Goal: Register for event/course

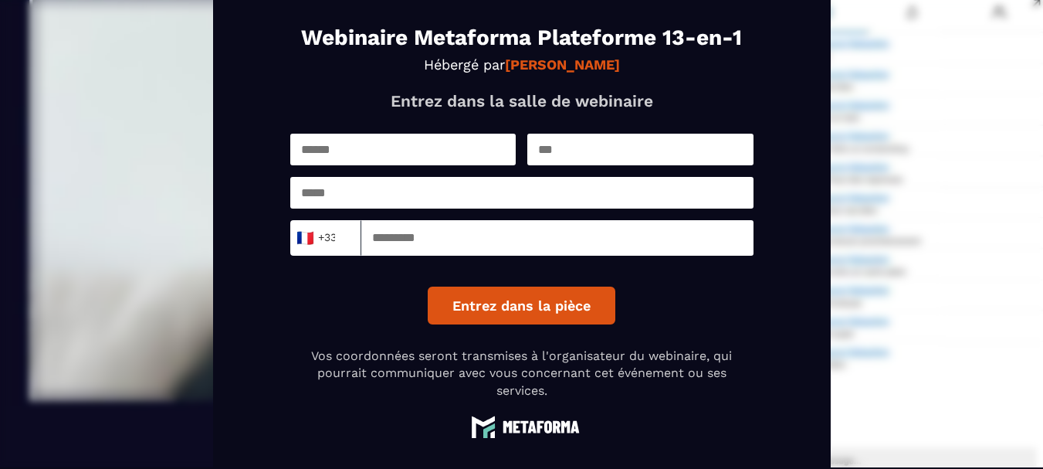
scroll to position [27, 0]
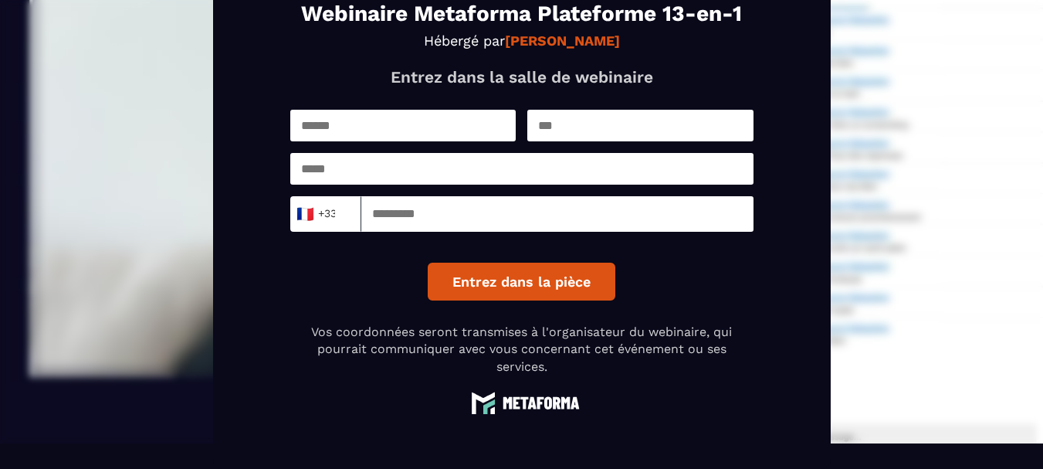
click at [453, 110] on input "text" at bounding box center [403, 126] width 226 height 32
type input "********"
type input "*********"
type input "**********"
type input "*********"
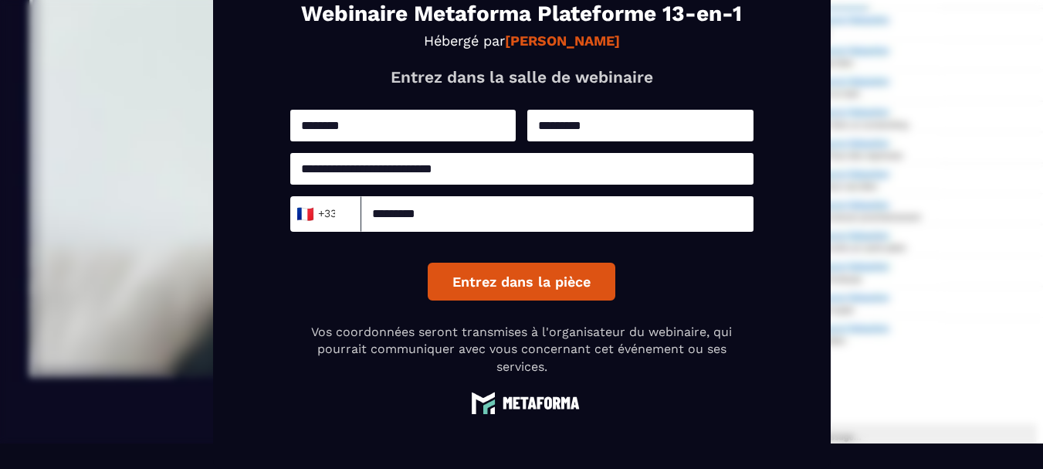
drag, startPoint x: 894, startPoint y: 269, endPoint x: 739, endPoint y: 276, distance: 155.3
click at [894, 269] on div "**********" at bounding box center [521, 209] width 1043 height 469
click at [553, 287] on button "Entrez dans la pièce" at bounding box center [522, 282] width 188 height 38
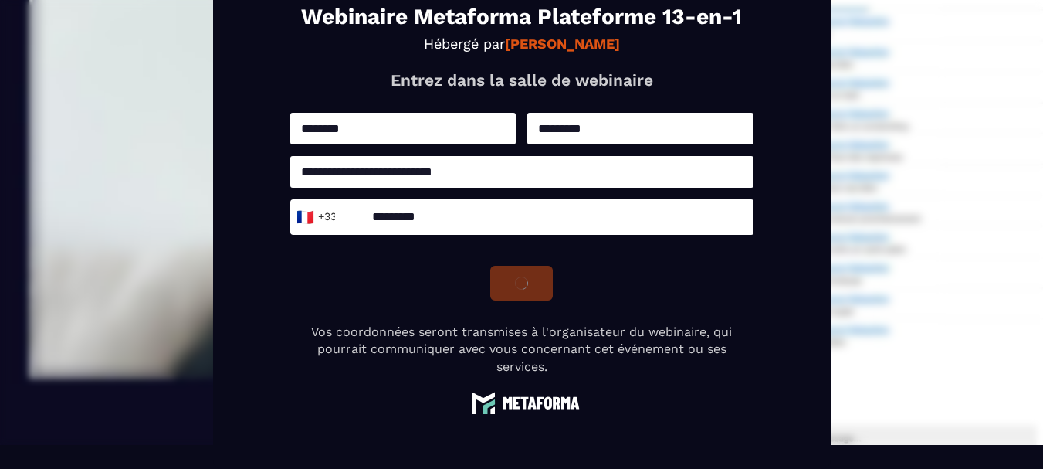
scroll to position [25, 0]
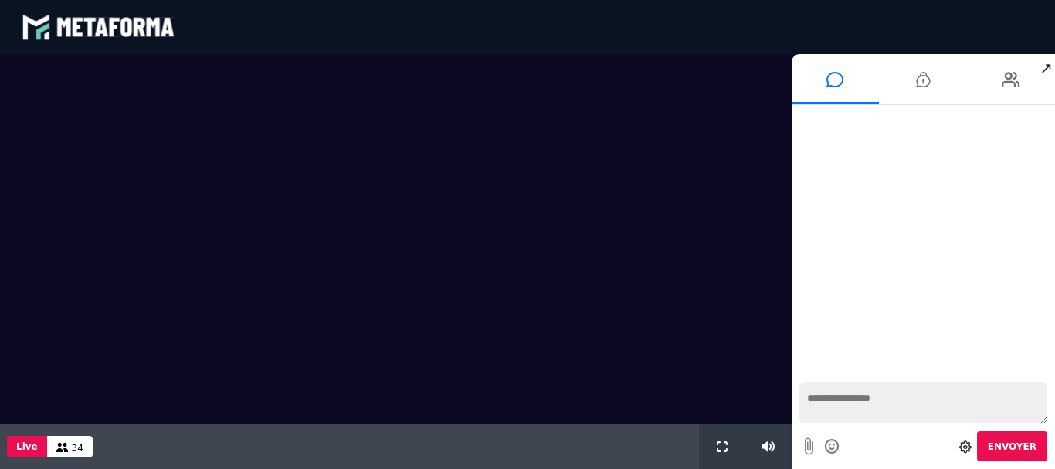
scroll to position [77, 0]
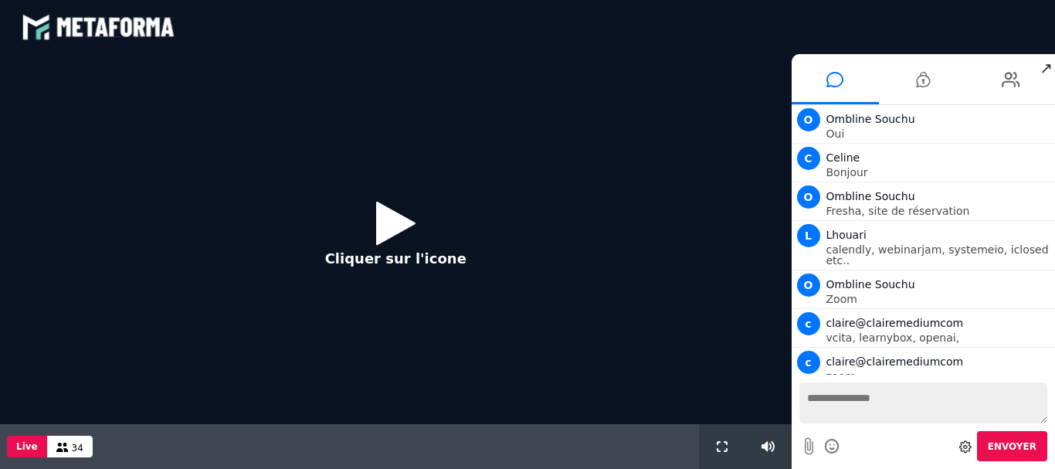
click at [368, 248] on p "Cliquer sur l'icone" at bounding box center [395, 258] width 141 height 21
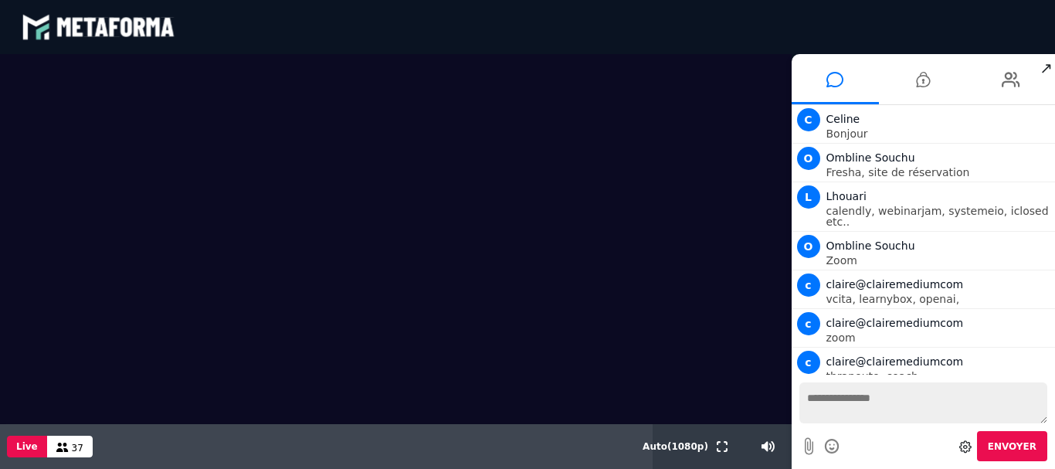
scroll to position [154, 0]
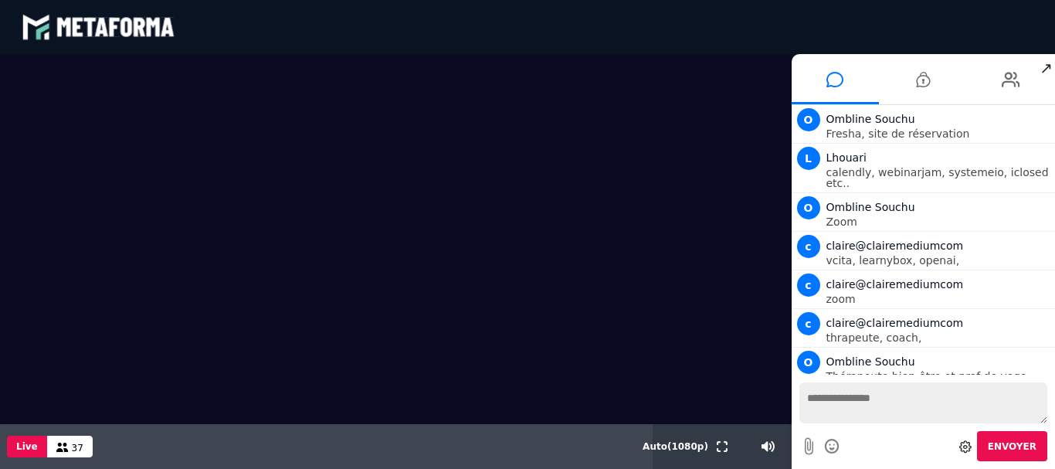
click at [914, 41] on div "blastream met_channel-b75402aa3198a961a33137d6ed46a688 fr en fr" at bounding box center [528, 27] width 1012 height 46
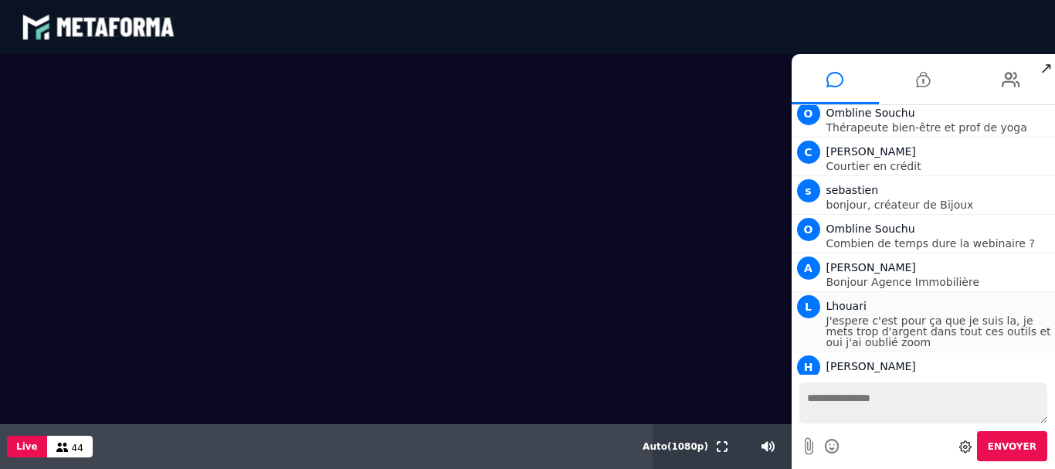
scroll to position [408, 0]
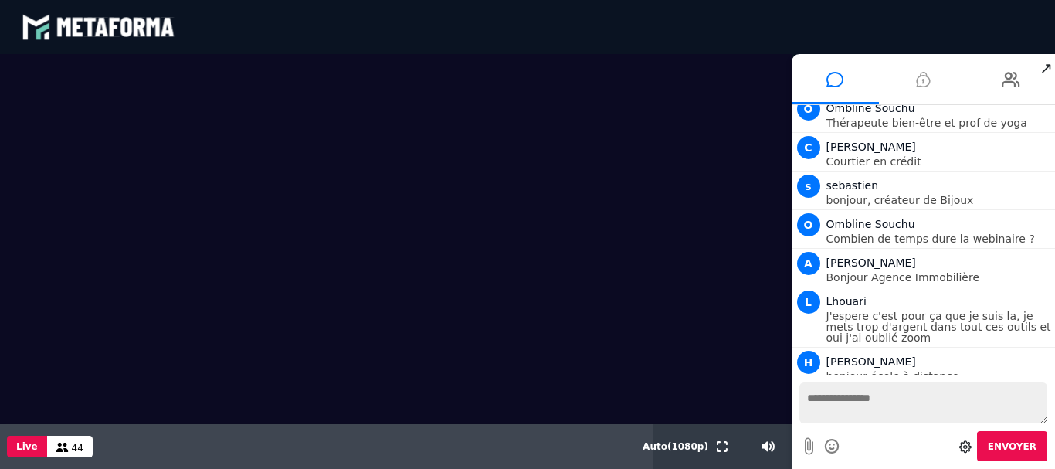
click at [943, 86] on li at bounding box center [923, 79] width 88 height 50
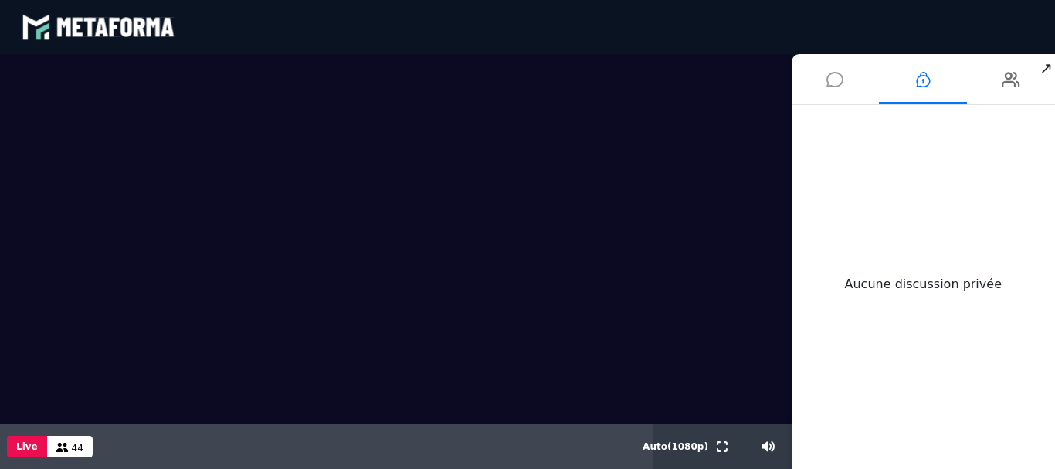
click at [839, 79] on icon at bounding box center [834, 79] width 17 height 39
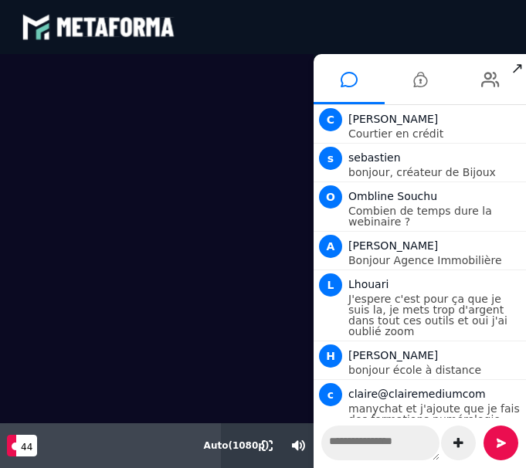
scroll to position [507, 0]
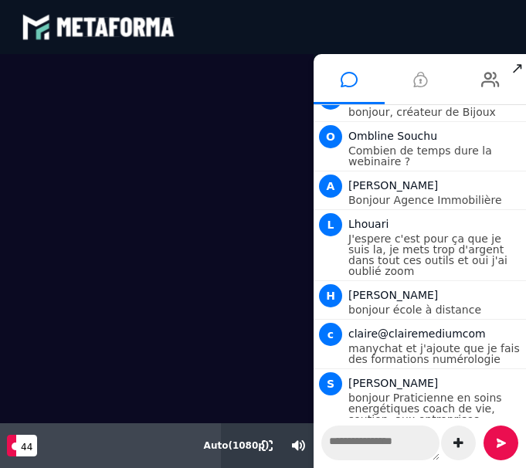
click at [524, 68] on span "↗" at bounding box center [517, 68] width 18 height 28
click at [344, 90] on icon at bounding box center [349, 79] width 17 height 39
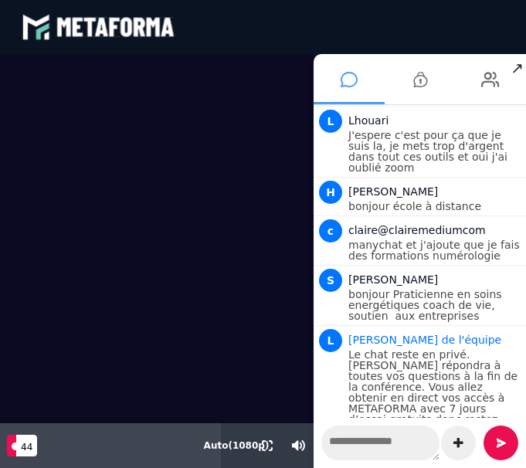
click at [344, 90] on icon at bounding box center [349, 79] width 17 height 39
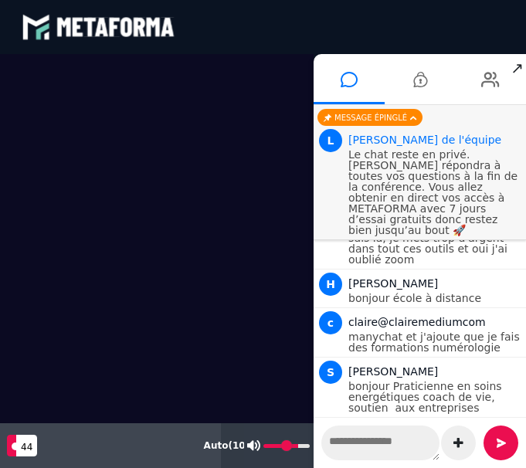
scroll to position [507, 0]
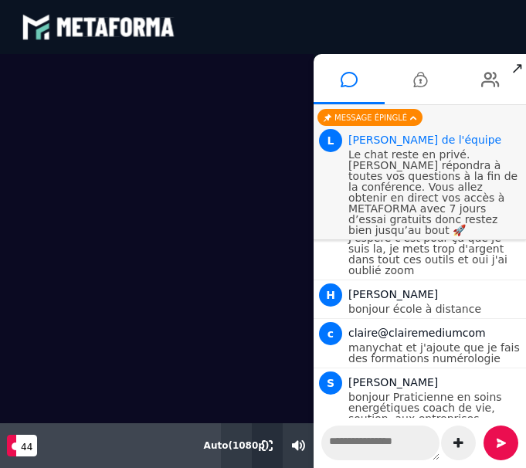
click at [270, 453] on button at bounding box center [267, 445] width 17 height 45
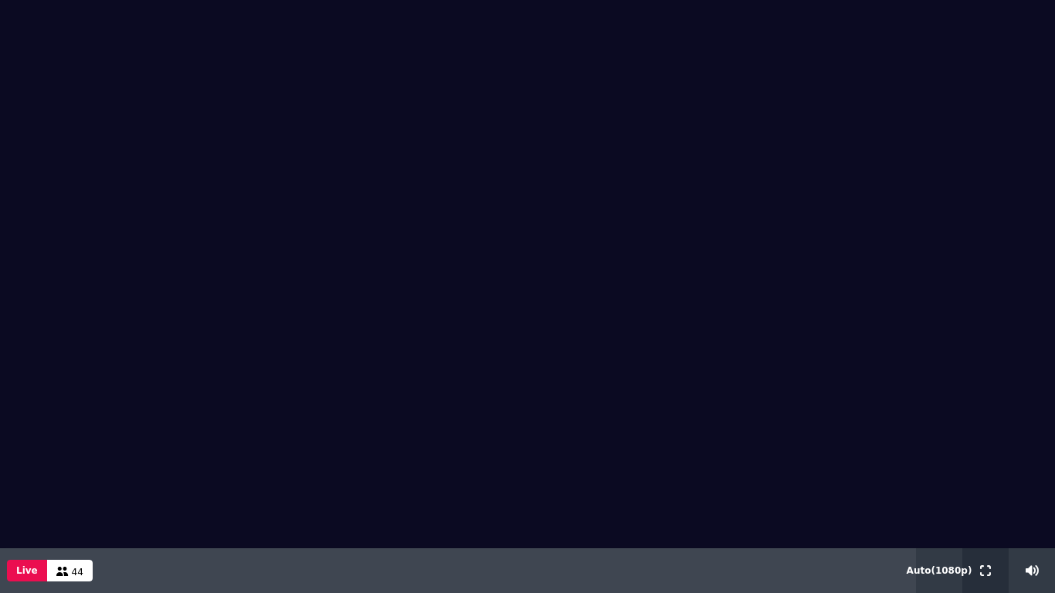
click at [973, 468] on div at bounding box center [985, 570] width 46 height 45
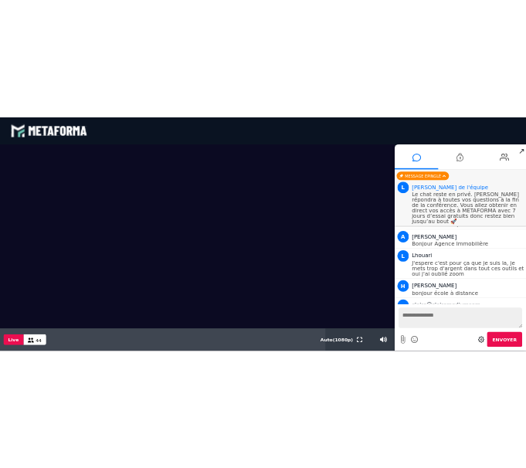
scroll to position [421, 0]
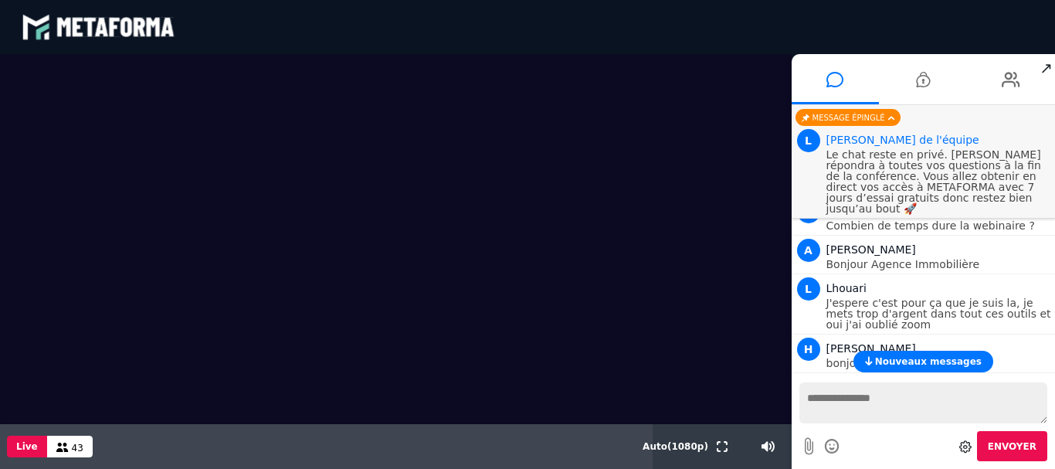
click at [773, 359] on video at bounding box center [395, 239] width 791 height 370
click at [885, 462] on div "Votre message est en attente de modération Envoyer" at bounding box center [923, 422] width 264 height 94
click at [1050, 68] on span "↗" at bounding box center [1046, 68] width 18 height 28
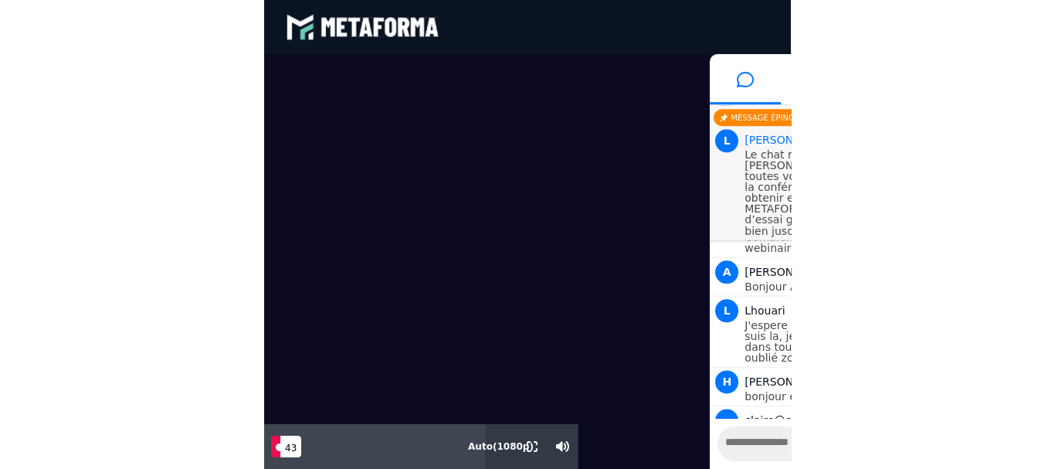
scroll to position [432, 0]
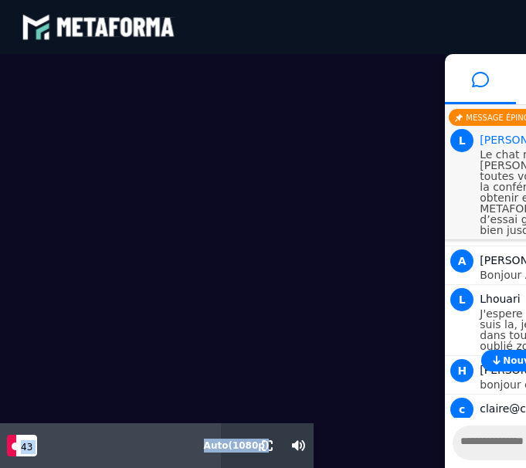
drag, startPoint x: 516, startPoint y: 61, endPoint x: 127, endPoint y: 131, distance: 394.6
click at [127, 131] on div "Scène Compte limité Mettez à niveau pour obtenir des fonctionnalités profession…" at bounding box center [263, 261] width 526 height 414
click at [502, 83] on li at bounding box center [480, 79] width 71 height 50
click at [127, 344] on video at bounding box center [222, 364] width 445 height 621
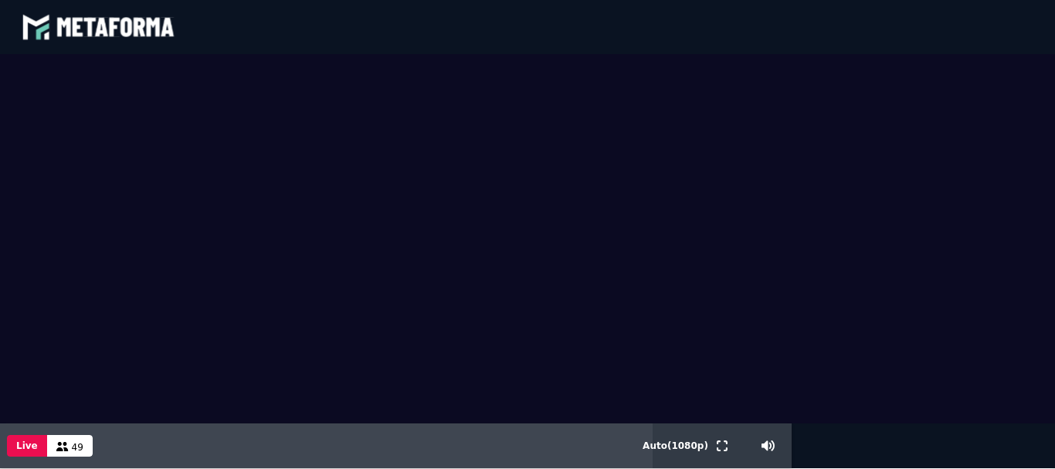
scroll to position [421, 0]
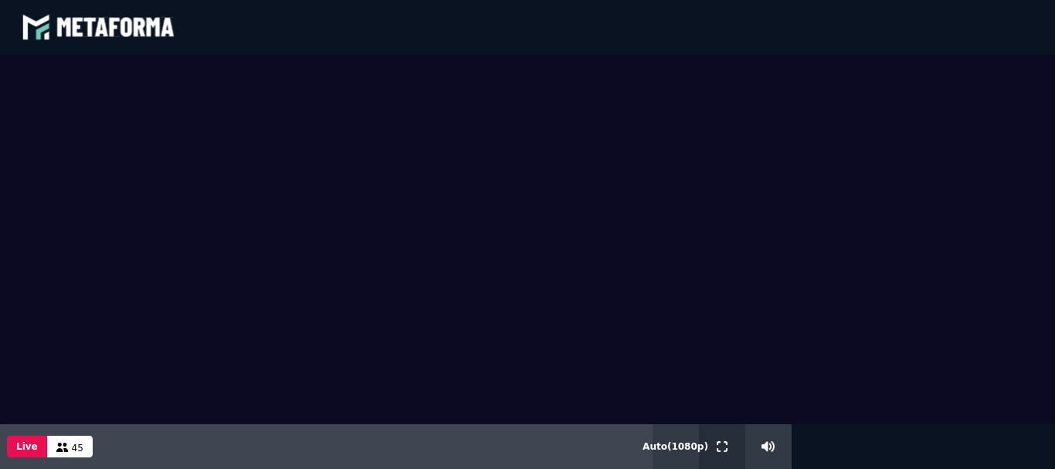
click at [728, 445] on button at bounding box center [722, 446] width 17 height 45
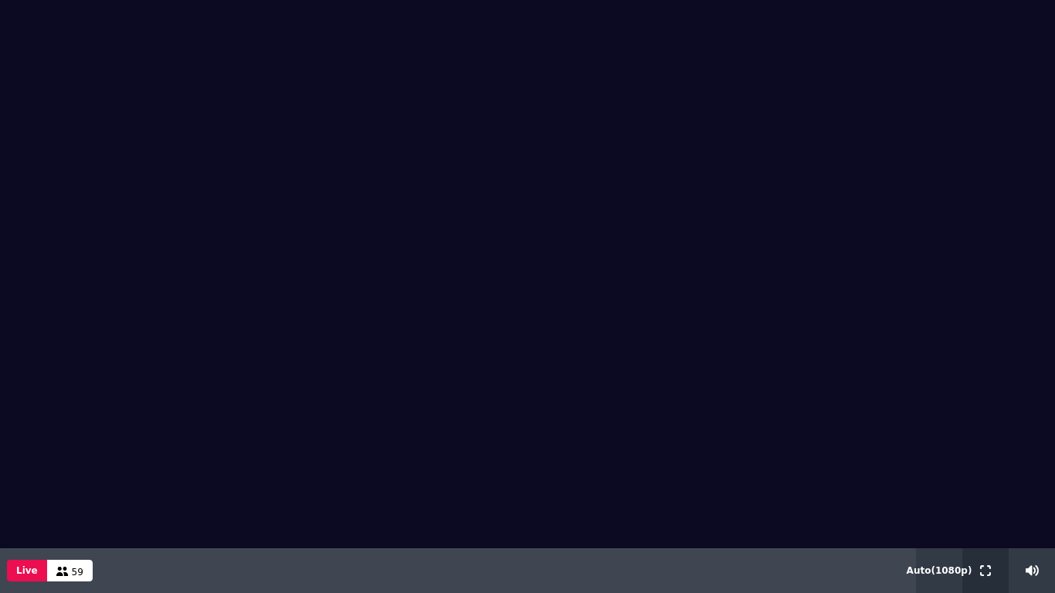
click at [978, 468] on button at bounding box center [985, 570] width 17 height 45
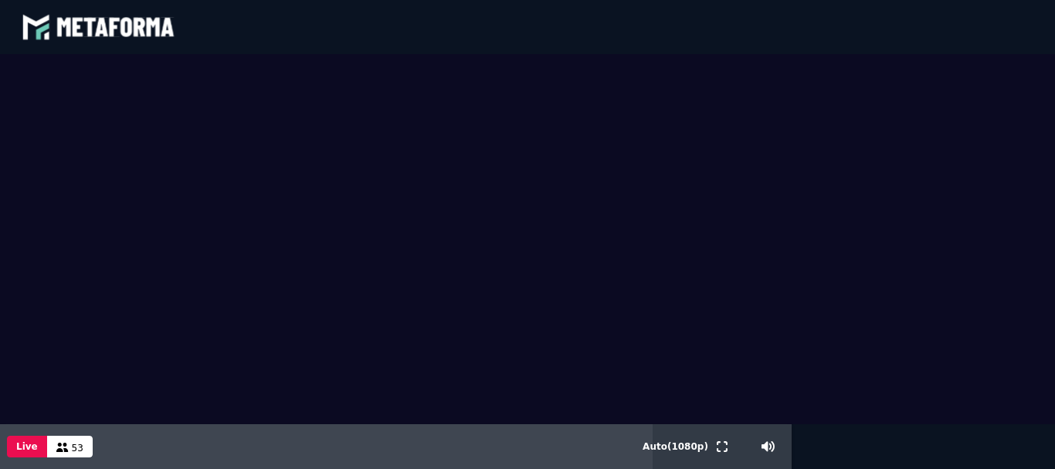
click at [106, 216] on video at bounding box center [527, 239] width 1055 height 370
click at [1001, 137] on video at bounding box center [527, 239] width 1055 height 370
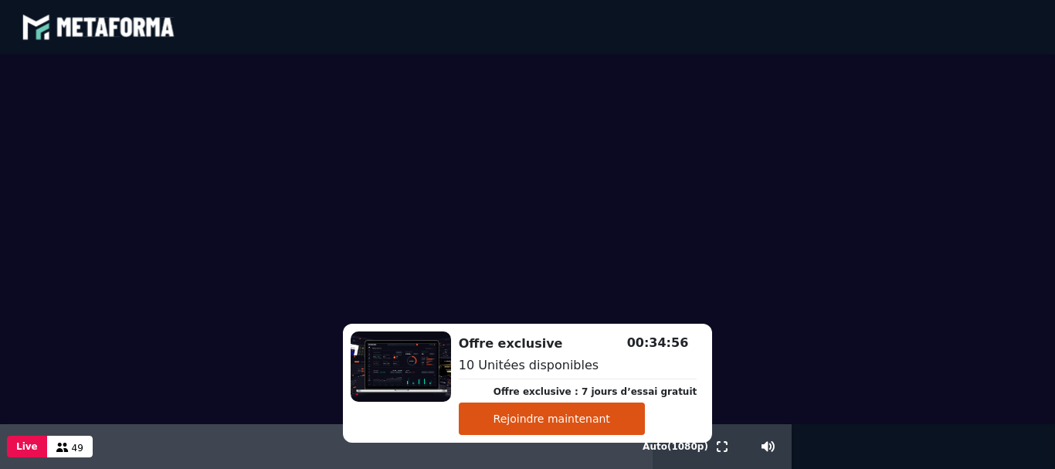
click at [927, 288] on video at bounding box center [527, 239] width 1055 height 370
click at [908, 222] on video at bounding box center [527, 239] width 1055 height 370
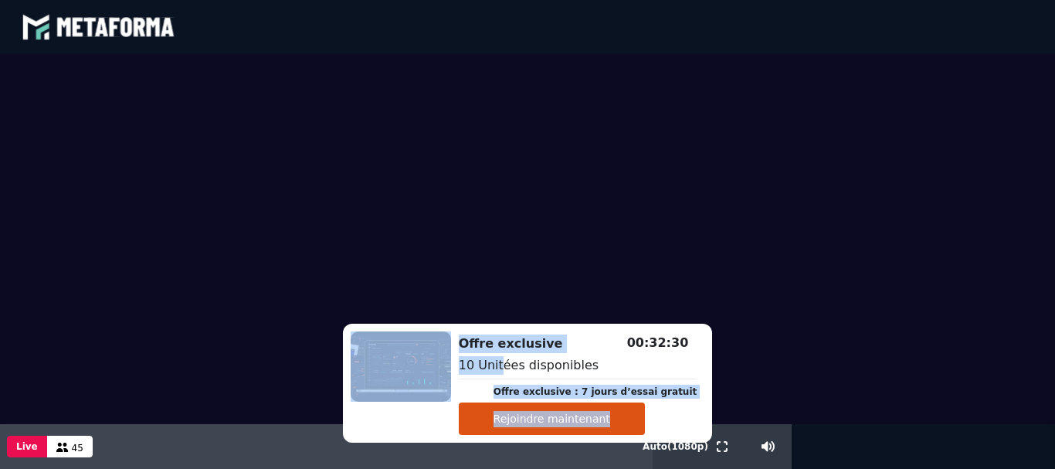
drag, startPoint x: 519, startPoint y: 354, endPoint x: 748, endPoint y: 349, distance: 229.4
click at [748, 349] on div "Offre exclusive Offre exclusive : 7 jours d’essai gratuit Rejoindre maintenant …" at bounding box center [527, 261] width 1055 height 415
click at [944, 314] on video at bounding box center [527, 239] width 1055 height 370
click at [715, 448] on button at bounding box center [722, 446] width 17 height 45
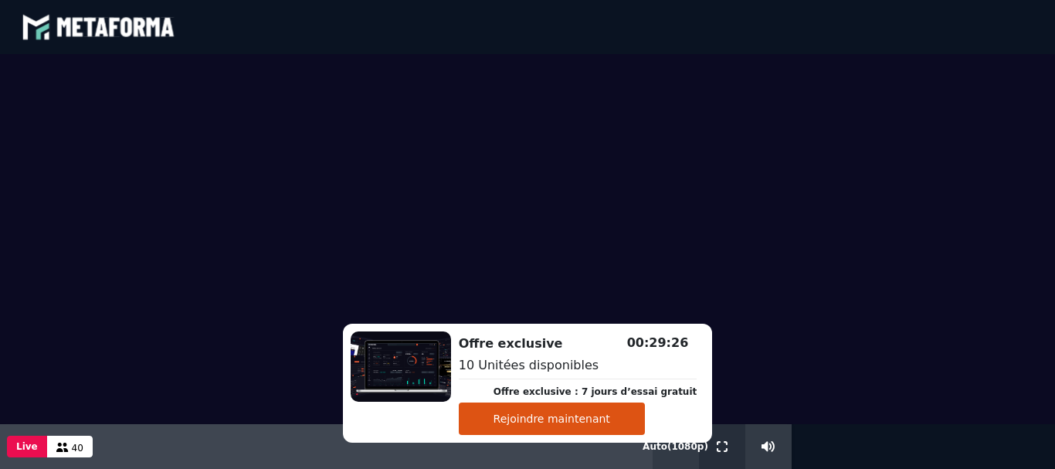
click at [725, 449] on icon at bounding box center [722, 446] width 11 height 11
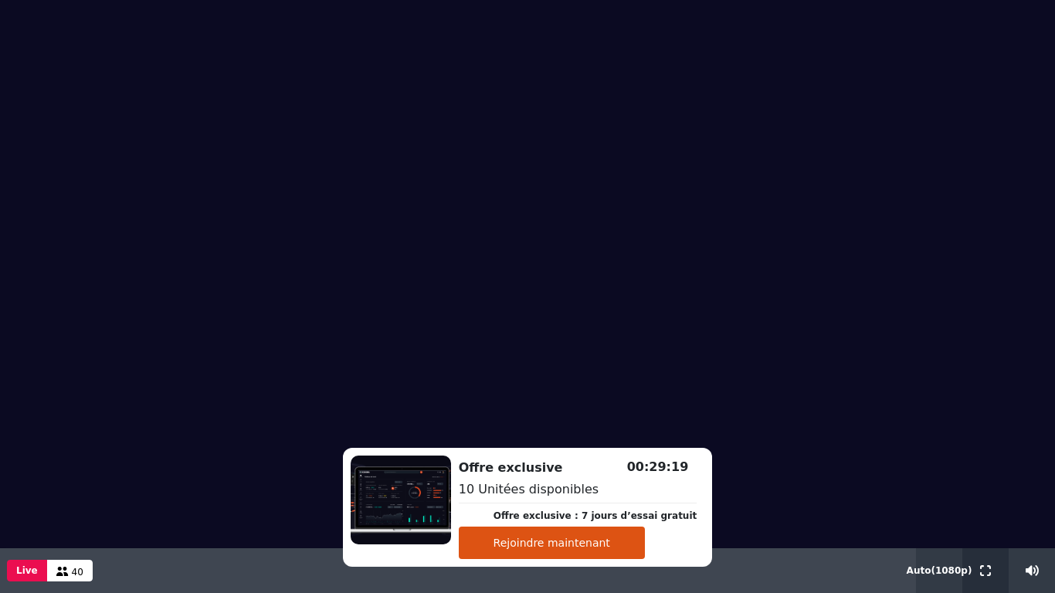
click at [982, 468] on icon at bounding box center [985, 570] width 11 height 11
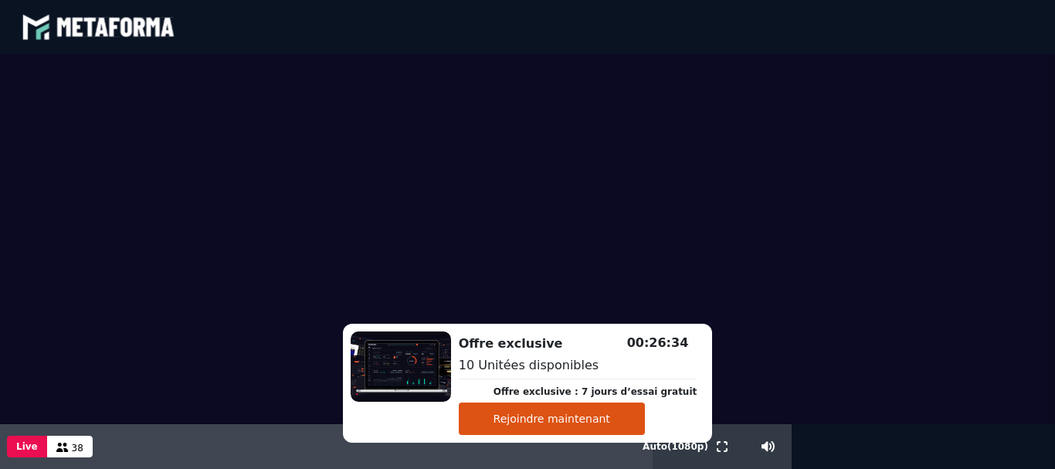
click at [953, 262] on video at bounding box center [527, 239] width 1055 height 370
click at [924, 127] on video at bounding box center [527, 239] width 1055 height 370
click at [564, 408] on button "Rejoindre maintenant" at bounding box center [552, 418] width 186 height 32
click at [717, 451] on icon at bounding box center [722, 446] width 11 height 11
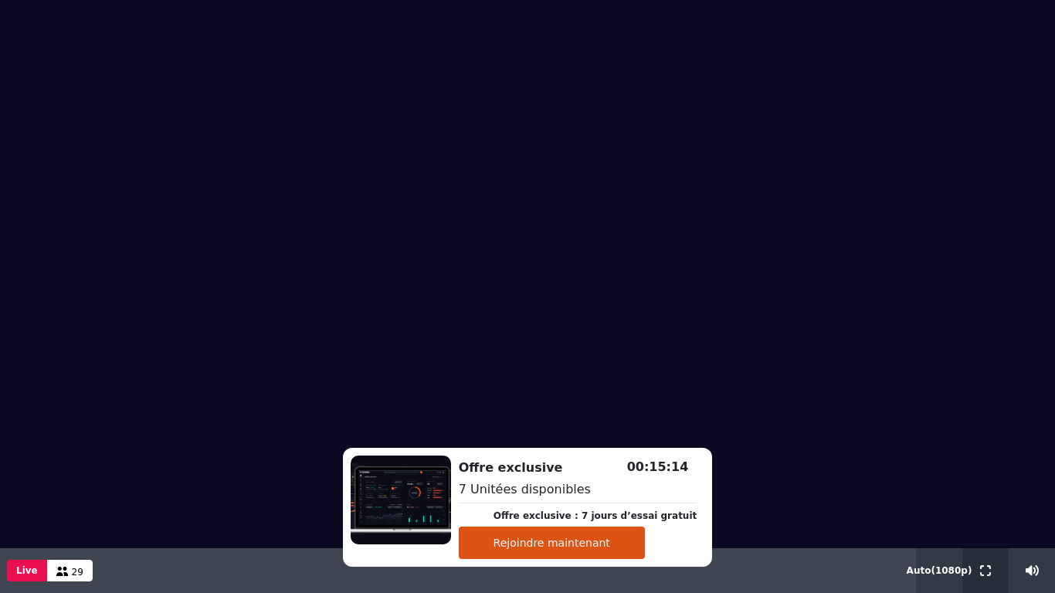
click at [991, 468] on button at bounding box center [985, 570] width 17 height 45
